Goal: Check status: Check status

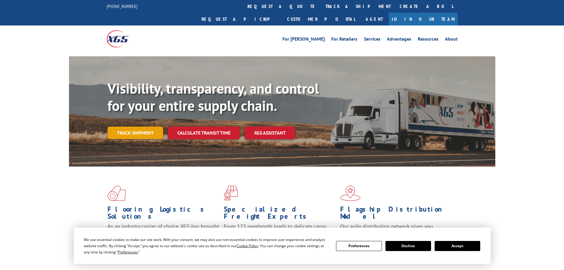
click at [143, 126] on link "Track shipment" at bounding box center [136, 132] width 56 height 12
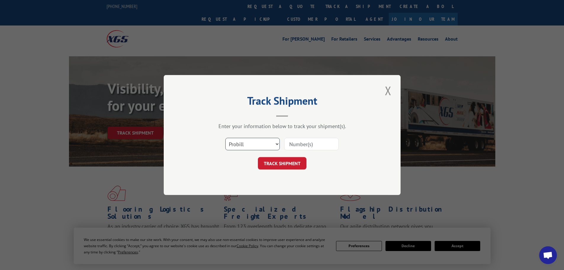
click at [243, 144] on select "Select category... Probill BOL PO" at bounding box center [252, 144] width 54 height 12
select select "po"
click at [225, 138] on select "Select category... Probill BOL PO" at bounding box center [252, 144] width 54 height 12
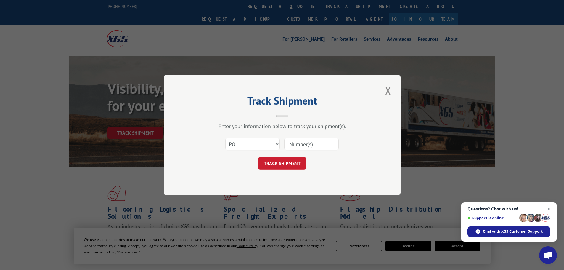
click at [301, 146] on input at bounding box center [311, 144] width 54 height 12
paste input "10543345"
type input "10543345"
click at [282, 162] on button "TRACK SHIPMENT" at bounding box center [282, 163] width 49 height 12
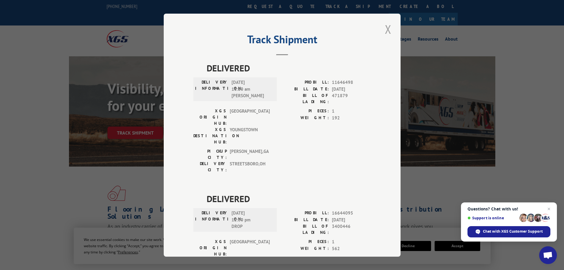
click at [387, 29] on button "Close modal" at bounding box center [388, 29] width 10 height 16
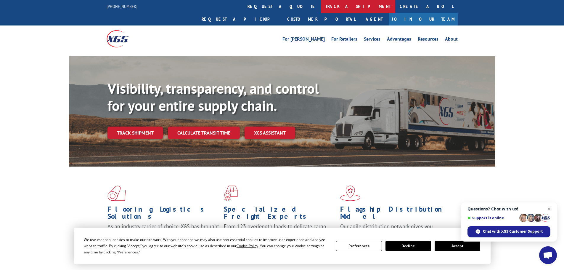
click at [321, 7] on link "track a shipment" at bounding box center [358, 6] width 74 height 13
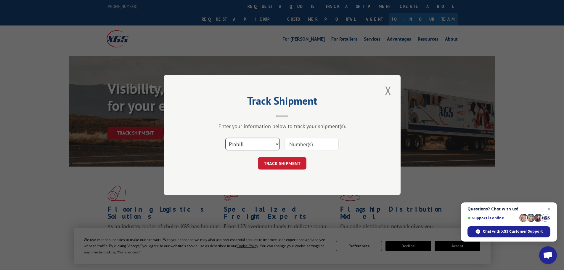
click at [233, 142] on select "Select category... Probill BOL PO" at bounding box center [252, 144] width 54 height 12
select select "po"
click at [225, 138] on select "Select category... Probill BOL PO" at bounding box center [252, 144] width 54 height 12
click at [303, 142] on input at bounding box center [311, 144] width 54 height 12
paste input "10543328"
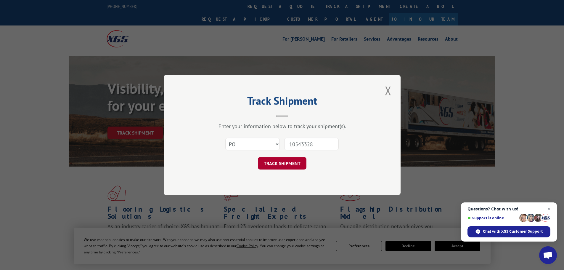
type input "10543328"
click at [287, 162] on button "TRACK SHIPMENT" at bounding box center [282, 163] width 49 height 12
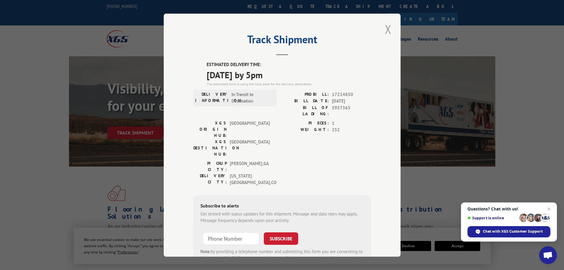
click at [385, 30] on button "Close modal" at bounding box center [388, 29] width 10 height 16
